Goal: Use online tool/utility: Utilize a website feature to perform a specific function

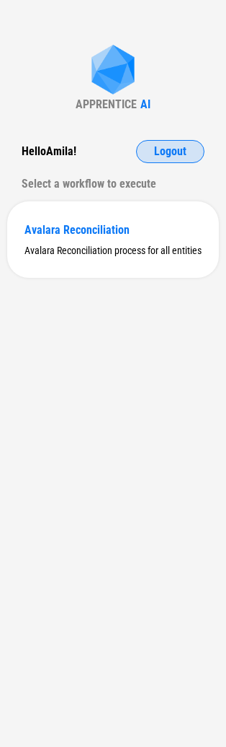
click at [158, 154] on span "Logout" at bounding box center [170, 152] width 32 height 12
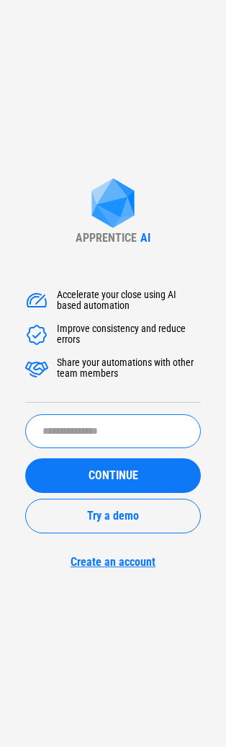
click at [83, 417] on input "text" at bounding box center [113, 431] width 176 height 34
type input "******"
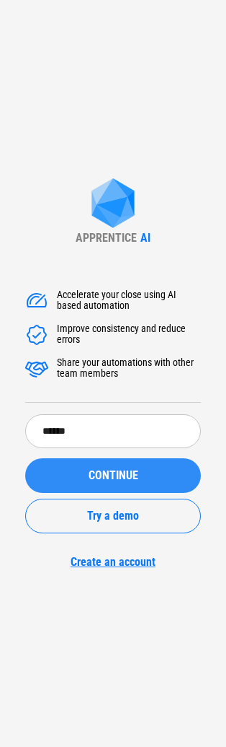
click at [87, 483] on button "CONTINUE" at bounding box center [113, 475] width 176 height 35
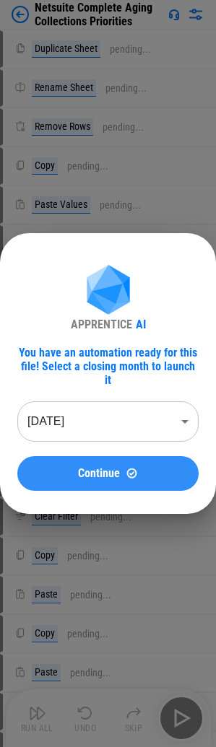
click at [100, 456] on button "Continue" at bounding box center [107, 473] width 181 height 35
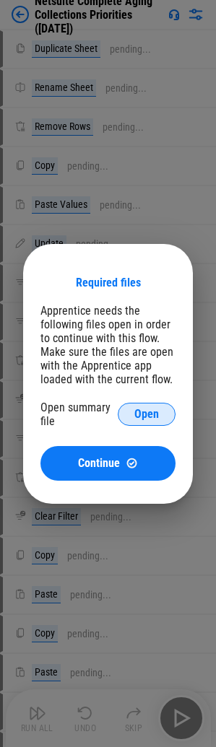
click at [126, 419] on button "Open" at bounding box center [147, 413] width 58 height 23
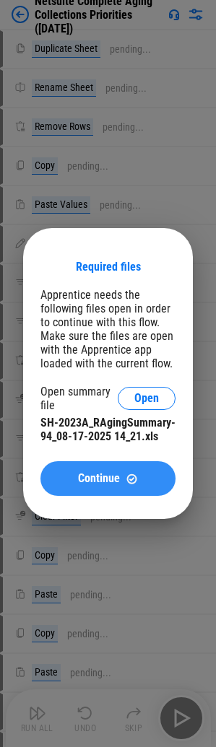
click at [122, 472] on div "Continue" at bounding box center [108, 478] width 100 height 12
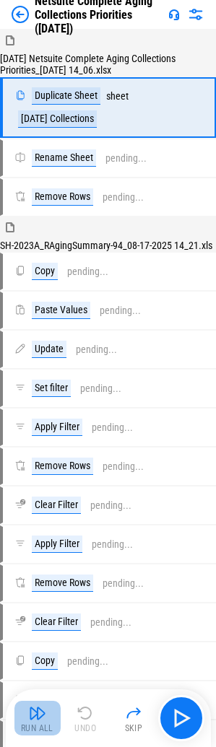
click at [53, 713] on button "Run All" at bounding box center [37, 717] width 46 height 35
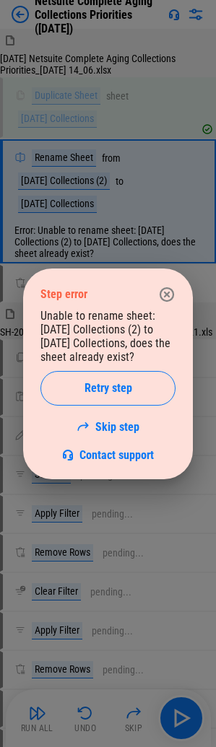
click at [167, 293] on icon "button" at bounding box center [166, 293] width 14 height 14
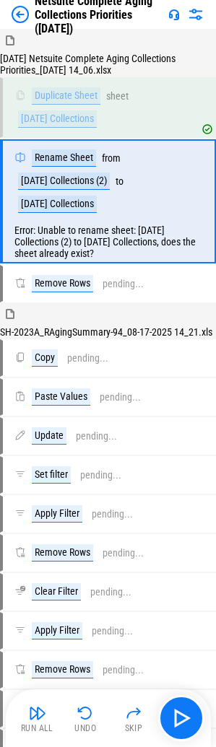
click at [20, 12] on img at bounding box center [20, 14] width 17 height 17
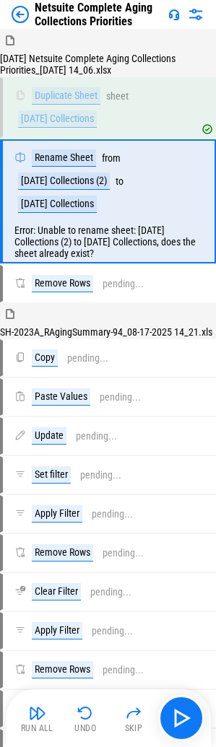
click at [25, 23] on div "Netsuite Complete Aging Collections Priorities" at bounding box center [87, 14] width 151 height 27
click at [19, 17] on img at bounding box center [20, 14] width 17 height 17
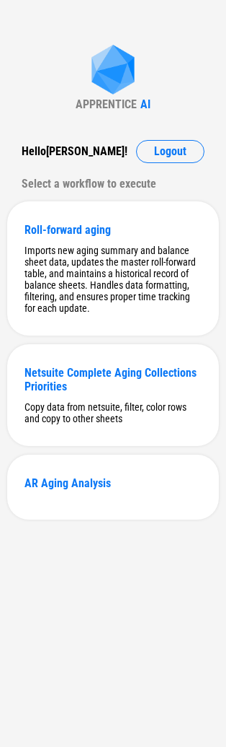
click at [36, 73] on div "APPRENTICE AI Hello [PERSON_NAME] ! Logout Select a workflow to execute Roll-fo…" at bounding box center [113, 373] width 226 height 747
click at [66, 415] on div "Copy data from netsuite, filter, color rows and copy to other sheets" at bounding box center [113, 412] width 177 height 23
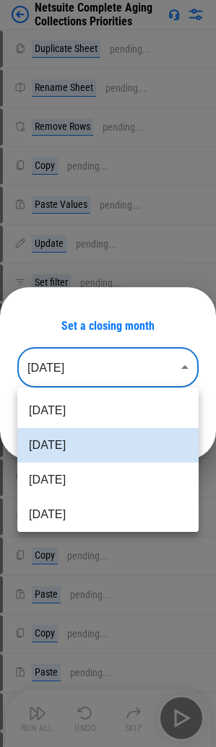
click at [80, 374] on body "Netsuite Complete Aging Collections Priorities Duplicate Sheet pending... Renam…" at bounding box center [108, 373] width 216 height 747
click at [76, 419] on li "[DATE]" at bounding box center [107, 410] width 181 height 35
type input "********"
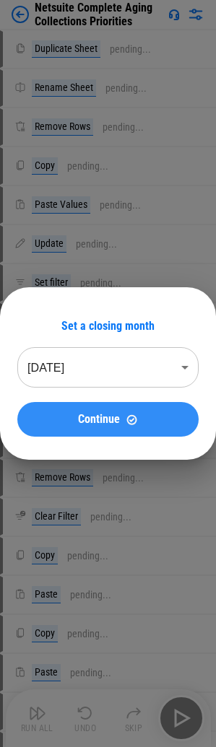
click at [80, 418] on span "Continue" at bounding box center [99, 419] width 42 height 12
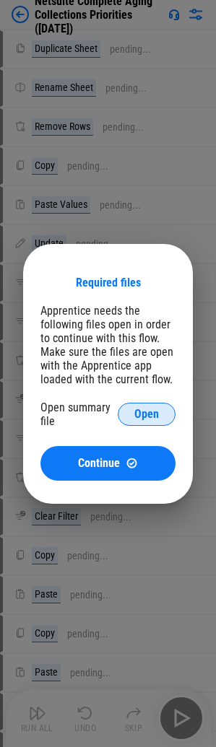
click at [126, 421] on button "Open" at bounding box center [147, 413] width 58 height 23
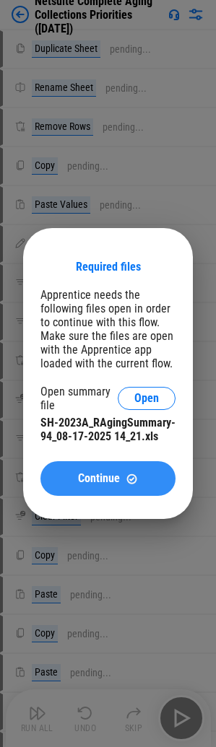
click at [123, 473] on div "Continue" at bounding box center [108, 478] width 100 height 12
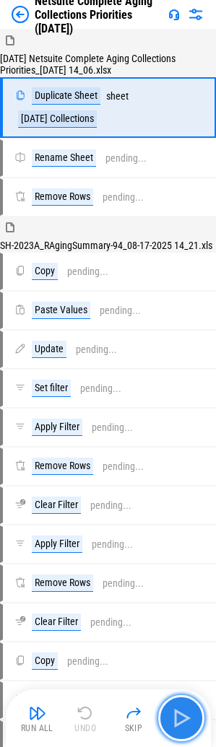
click at [180, 712] on img "button" at bounding box center [181, 717] width 23 height 23
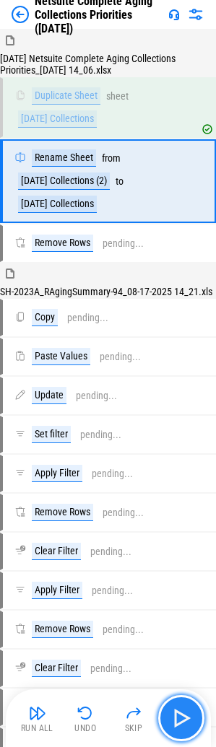
click at [180, 712] on img "button" at bounding box center [181, 717] width 23 height 23
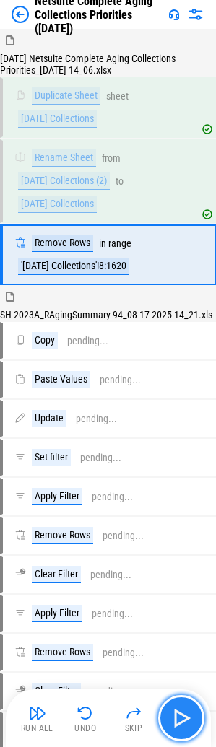
click at [180, 712] on img "button" at bounding box center [181, 717] width 23 height 23
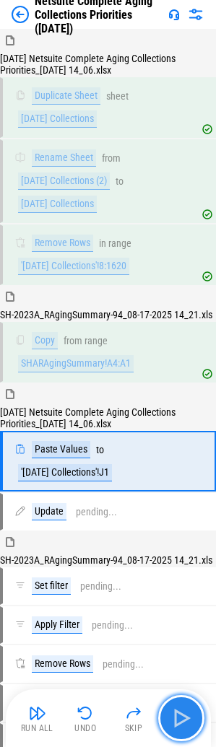
click at [180, 712] on img "button" at bounding box center [181, 717] width 23 height 23
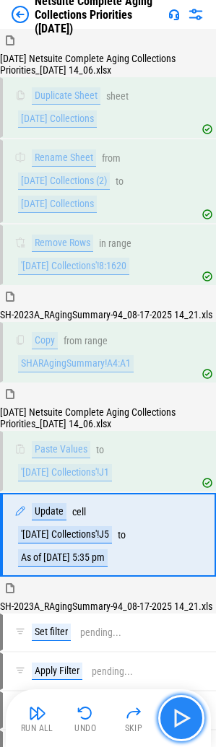
click at [180, 712] on img "button" at bounding box center [181, 717] width 23 height 23
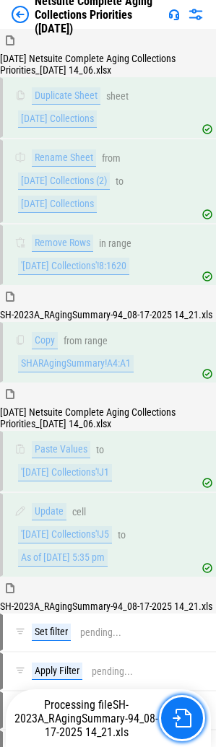
click at [180, 712] on img "button" at bounding box center [181, 717] width 19 height 19
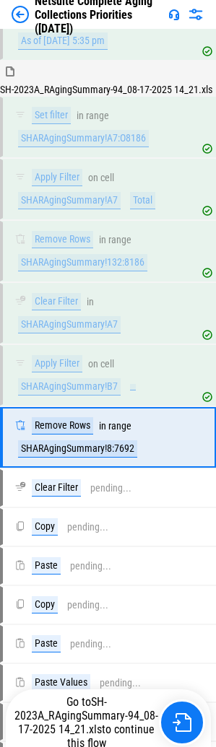
scroll to position [585, 0]
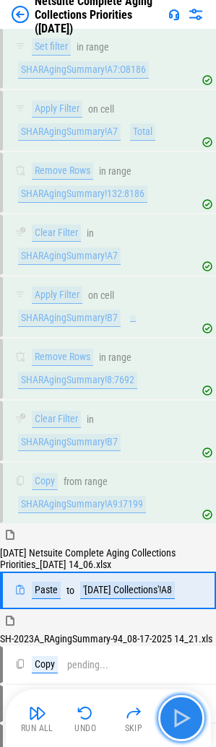
click at [175, 709] on img "button" at bounding box center [181, 717] width 23 height 23
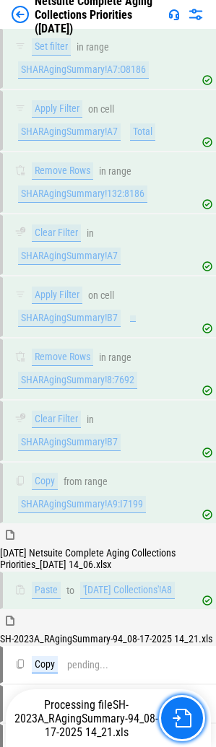
click at [175, 709] on img "button" at bounding box center [181, 717] width 19 height 19
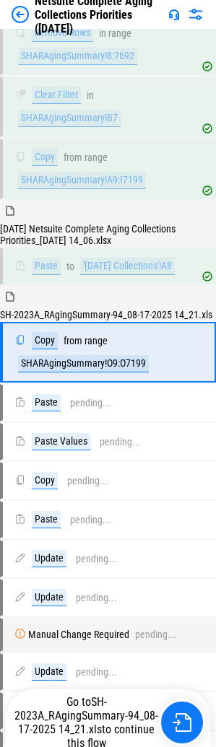
scroll to position [917, 0]
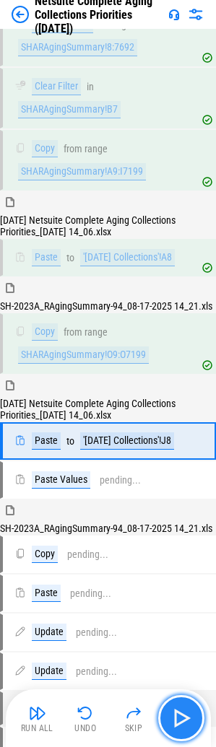
click at [175, 709] on img "button" at bounding box center [181, 717] width 23 height 23
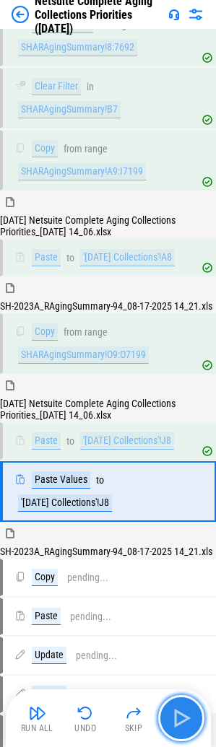
click at [175, 709] on img "button" at bounding box center [181, 717] width 23 height 23
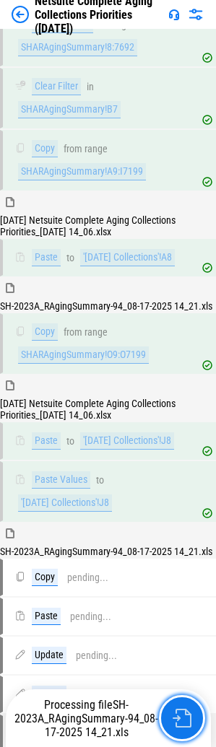
click at [175, 709] on img "button" at bounding box center [181, 717] width 19 height 19
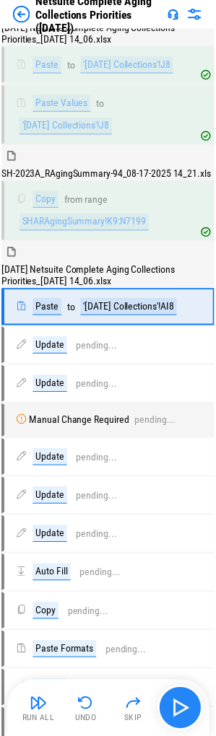
scroll to position [1298, 0]
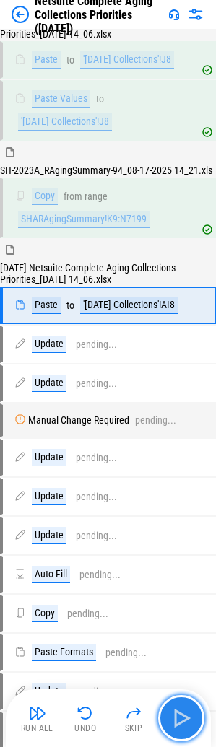
click at [177, 719] on img "button" at bounding box center [181, 717] width 23 height 23
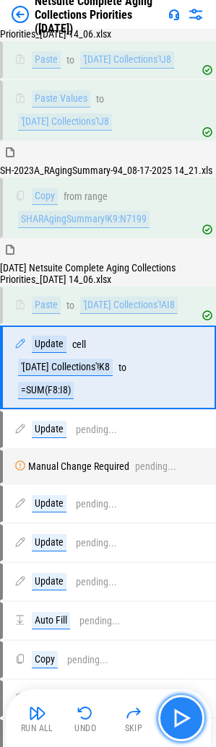
click at [177, 719] on img "button" at bounding box center [181, 717] width 23 height 23
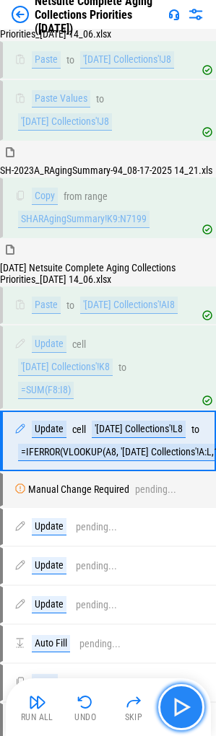
click at [177, 719] on button "button" at bounding box center [181, 707] width 46 height 46
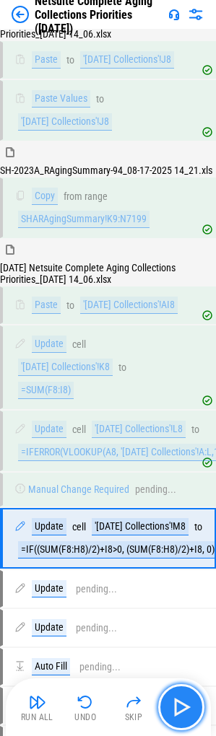
click at [177, 719] on button "button" at bounding box center [181, 707] width 46 height 46
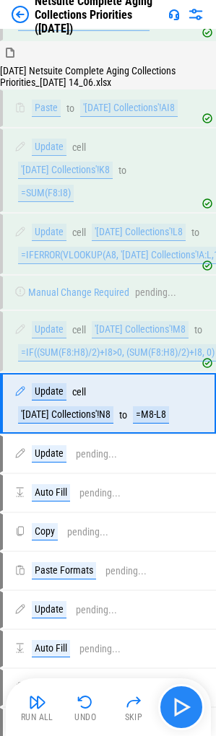
scroll to position [1611, 0]
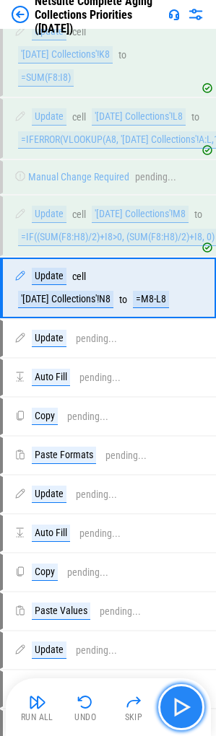
click at [177, 719] on button "button" at bounding box center [181, 707] width 46 height 46
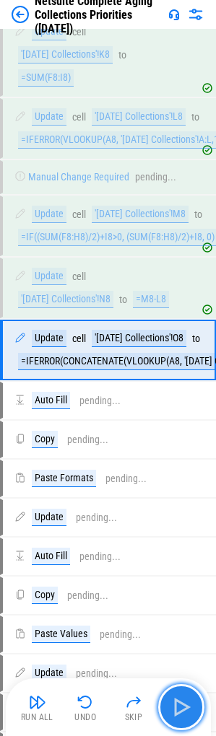
click at [177, 719] on button "button" at bounding box center [181, 707] width 46 height 46
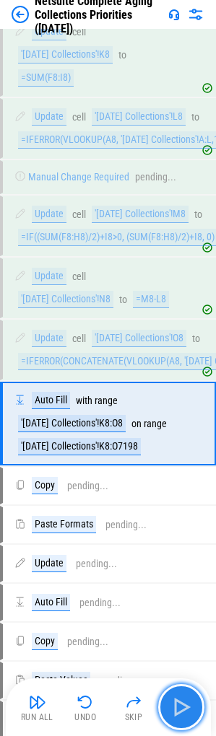
click at [177, 719] on button "button" at bounding box center [181, 707] width 46 height 46
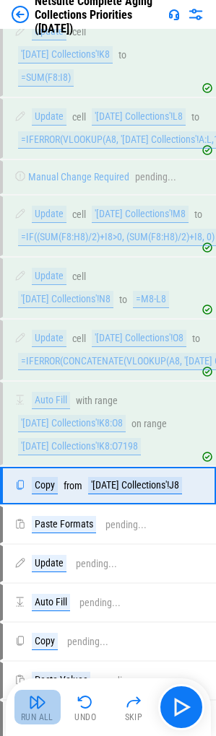
click at [38, 693] on img "button" at bounding box center [37, 701] width 17 height 17
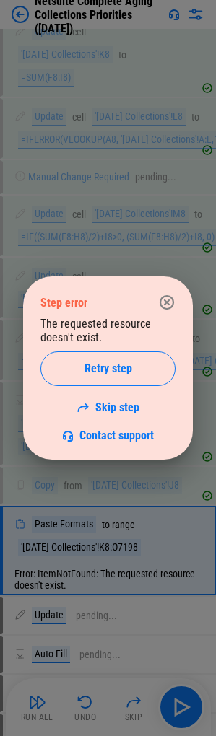
click at [170, 289] on button "button" at bounding box center [166, 302] width 29 height 29
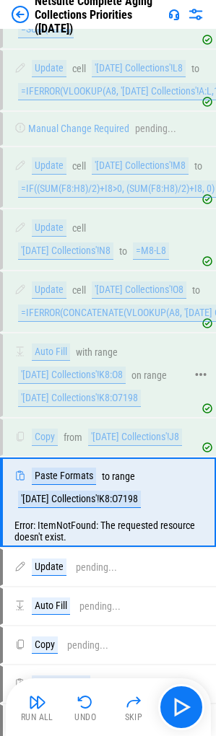
scroll to position [1683, 0]
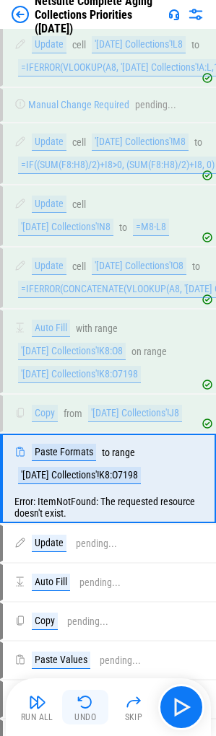
click at [85, 696] on img "button" at bounding box center [84, 701] width 17 height 17
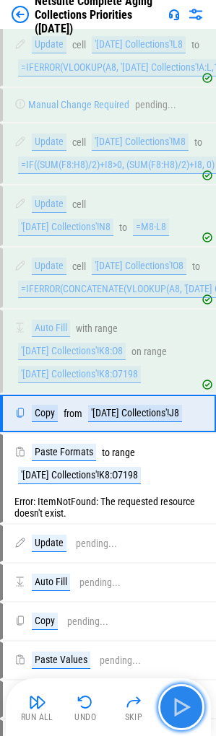
click at [182, 702] on img "button" at bounding box center [181, 706] width 23 height 23
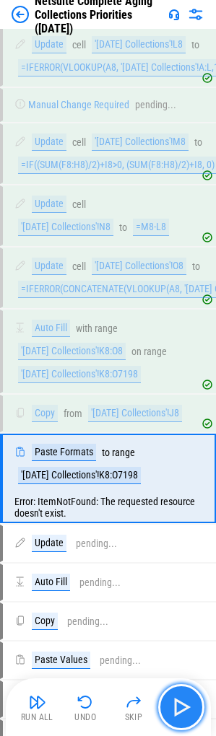
click at [182, 702] on img "button" at bounding box center [181, 706] width 23 height 23
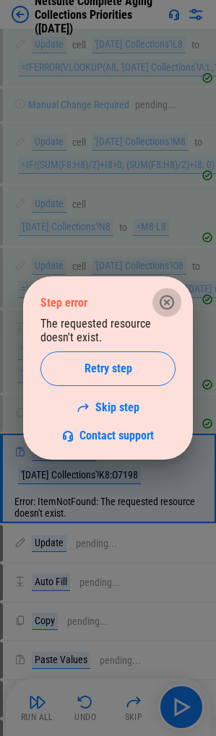
click at [167, 295] on icon "button" at bounding box center [166, 302] width 14 height 14
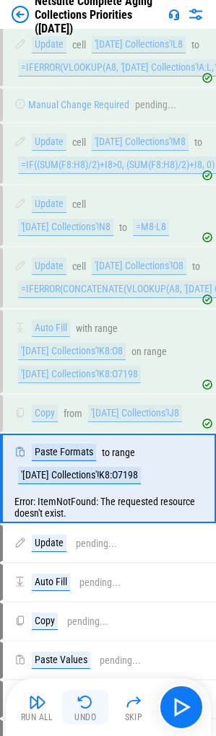
click at [84, 705] on img "button" at bounding box center [84, 701] width 17 height 17
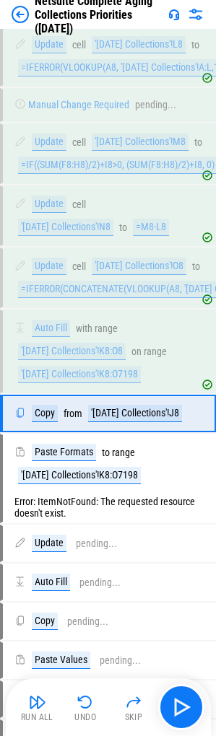
click at [83, 705] on img "button" at bounding box center [84, 701] width 17 height 17
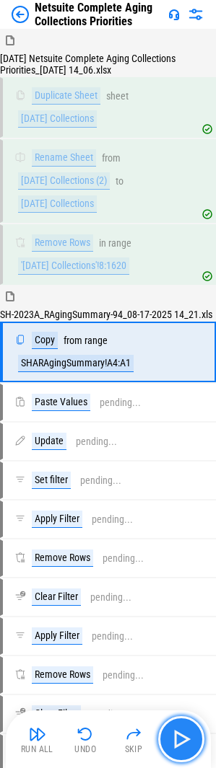
click at [180, 734] on img "button" at bounding box center [181, 739] width 23 height 23
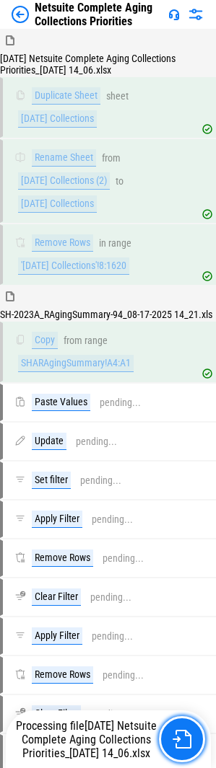
click at [180, 734] on button "button" at bounding box center [182, 739] width 46 height 46
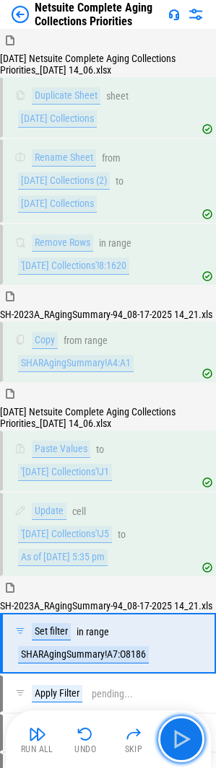
click at [180, 734] on img "button" at bounding box center [181, 739] width 23 height 23
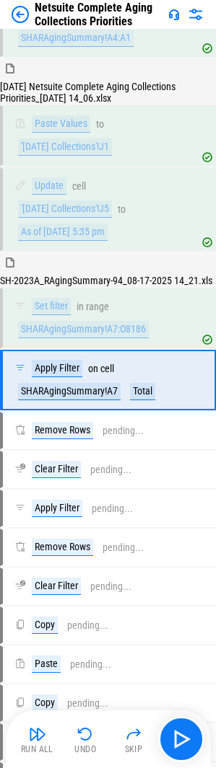
scroll to position [326, 0]
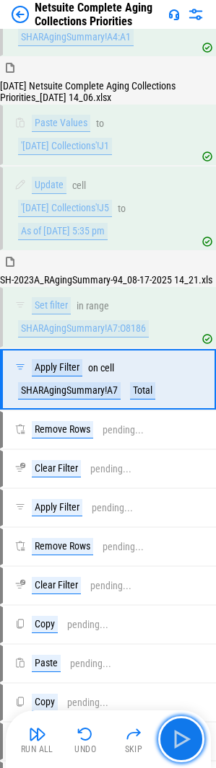
click at [180, 734] on img "button" at bounding box center [181, 739] width 23 height 23
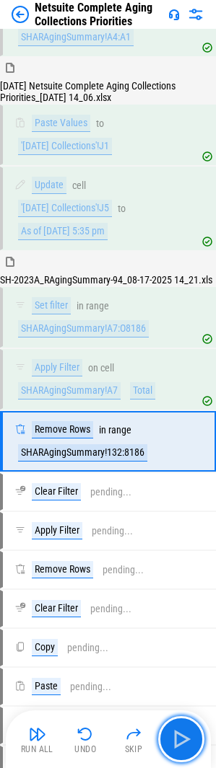
click at [180, 734] on img "button" at bounding box center [181, 739] width 23 height 23
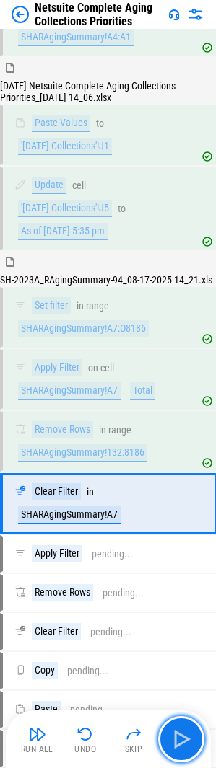
click at [180, 734] on img "button" at bounding box center [181, 739] width 23 height 23
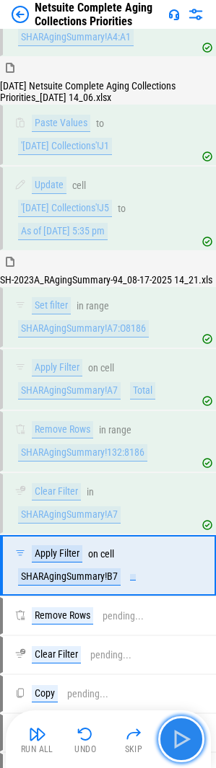
click at [182, 734] on img "button" at bounding box center [181, 739] width 23 height 23
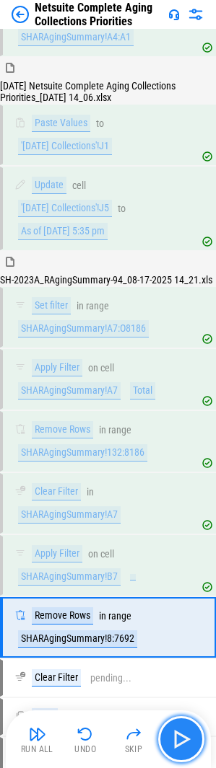
click at [178, 731] on img "button" at bounding box center [181, 739] width 23 height 23
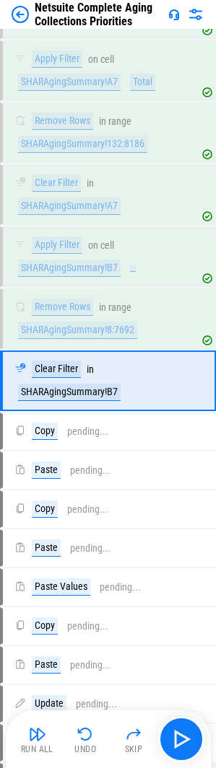
scroll to position [636, 0]
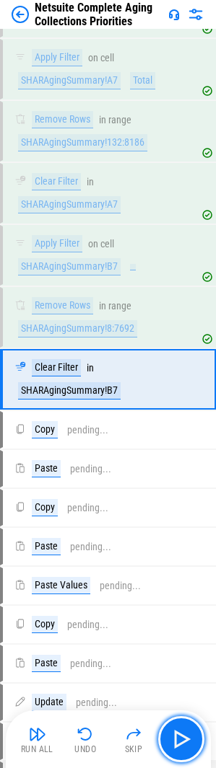
click at [175, 731] on img "button" at bounding box center [181, 739] width 23 height 23
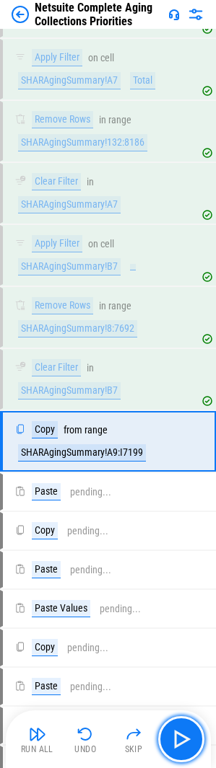
click at [175, 731] on img "button" at bounding box center [181, 739] width 23 height 23
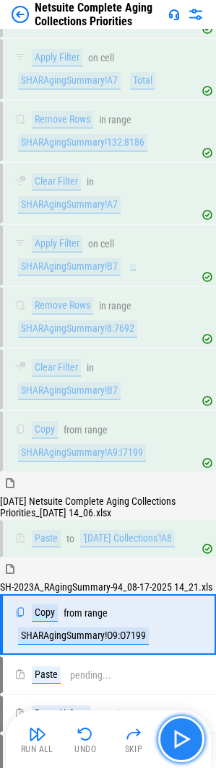
click at [175, 731] on img "button" at bounding box center [181, 739] width 23 height 23
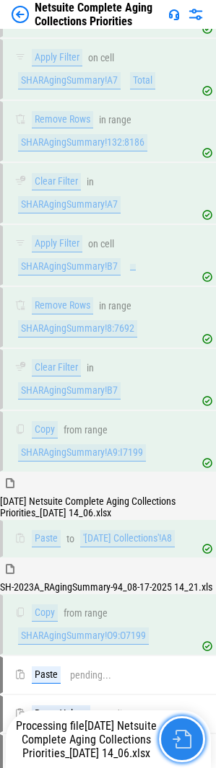
click at [175, 731] on button "button" at bounding box center [182, 739] width 46 height 46
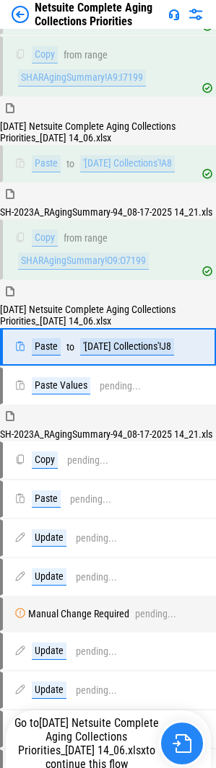
scroll to position [1017, 0]
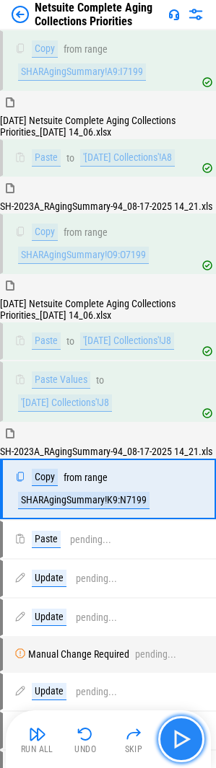
click at [170, 739] on img "button" at bounding box center [181, 739] width 23 height 23
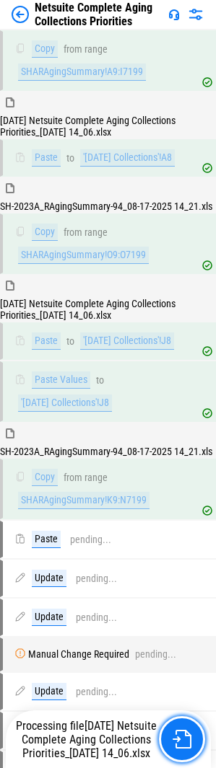
click at [170, 739] on button "button" at bounding box center [182, 739] width 46 height 46
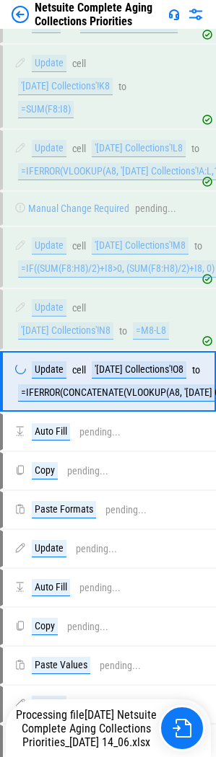
scroll to position [1662, 0]
